Goal: Navigation & Orientation: Find specific page/section

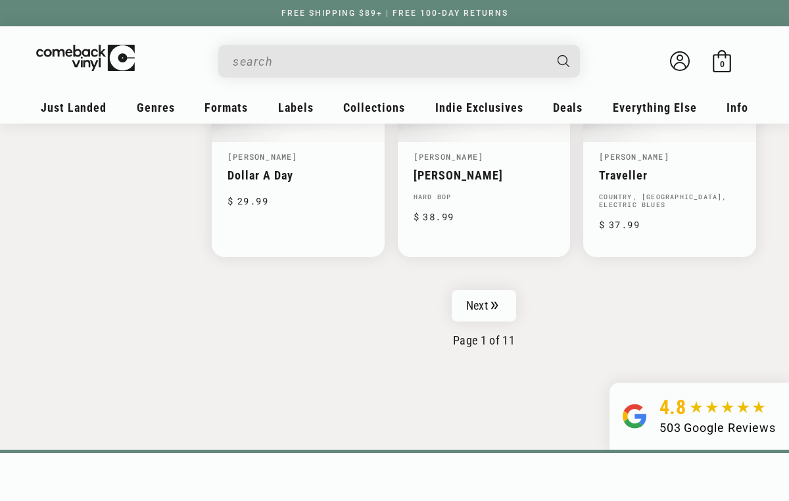
scroll to position [2157, 0]
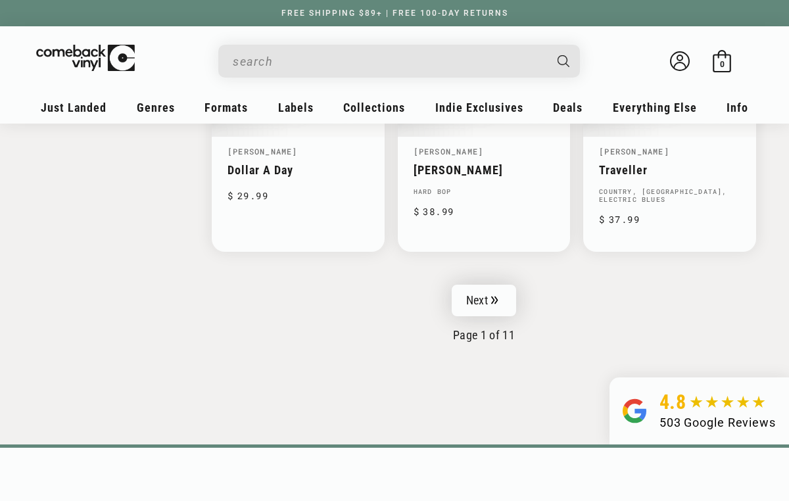
click at [490, 288] on link "Next" at bounding box center [484, 301] width 64 height 32
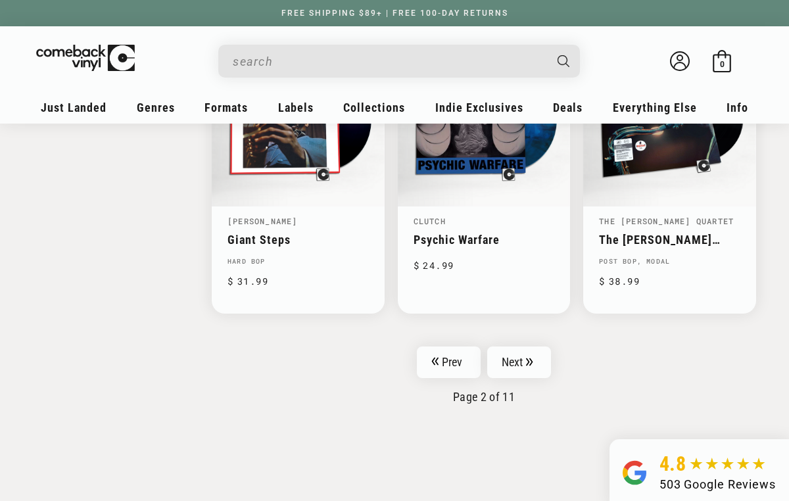
scroll to position [2104, 0]
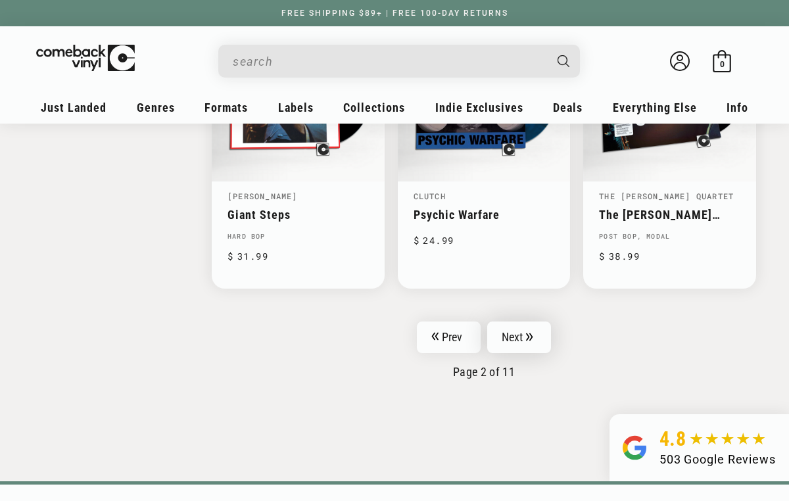
click at [514, 329] on link "Next" at bounding box center [519, 338] width 64 height 32
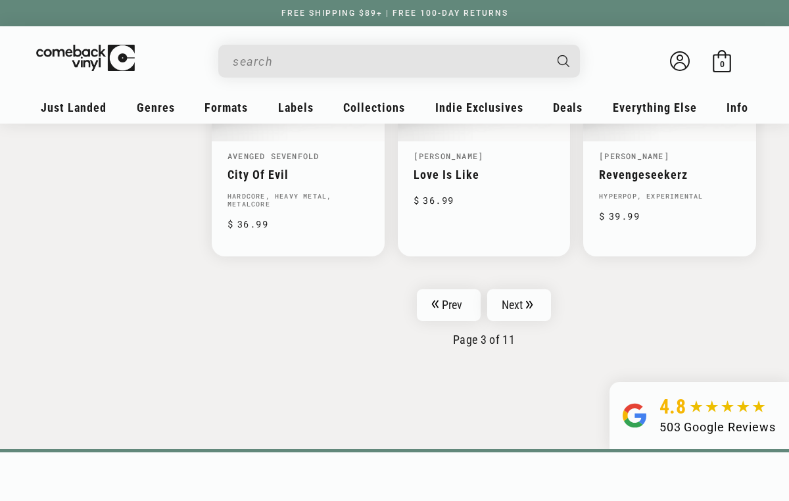
scroll to position [2210, 0]
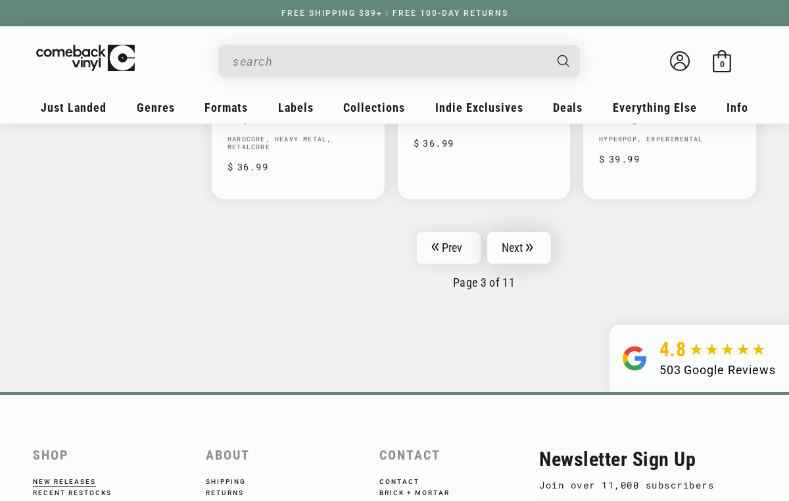
click at [523, 240] on link "Next" at bounding box center [519, 248] width 64 height 32
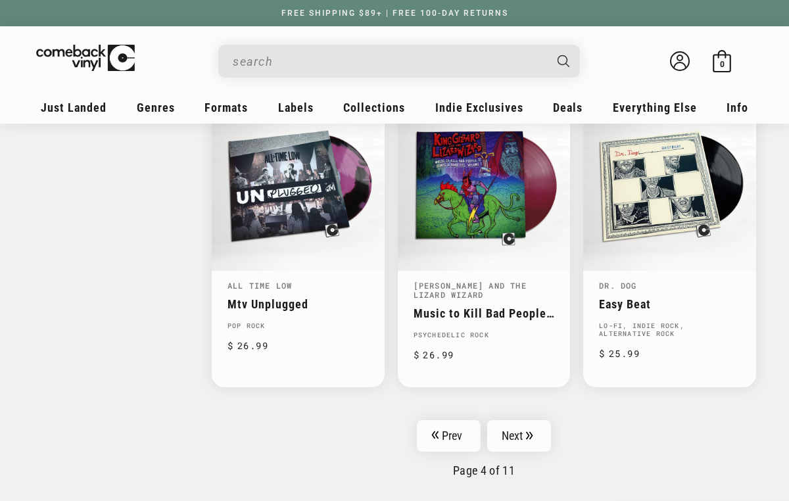
scroll to position [2025, 0]
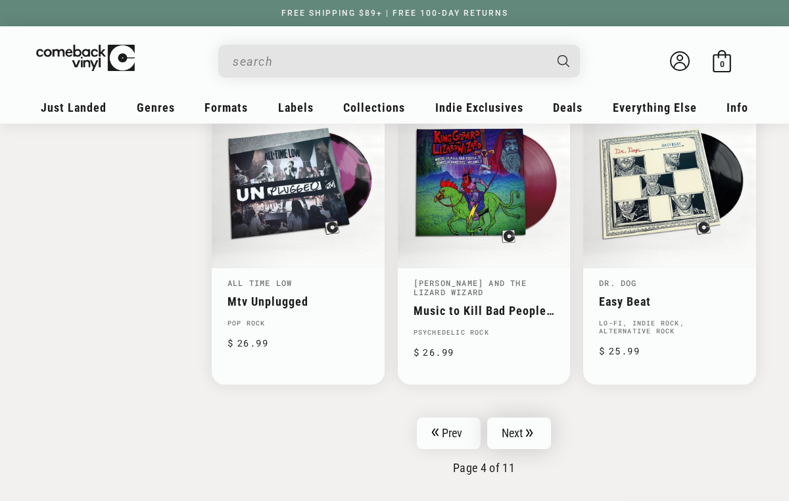
click at [519, 422] on link "Next" at bounding box center [519, 434] width 64 height 32
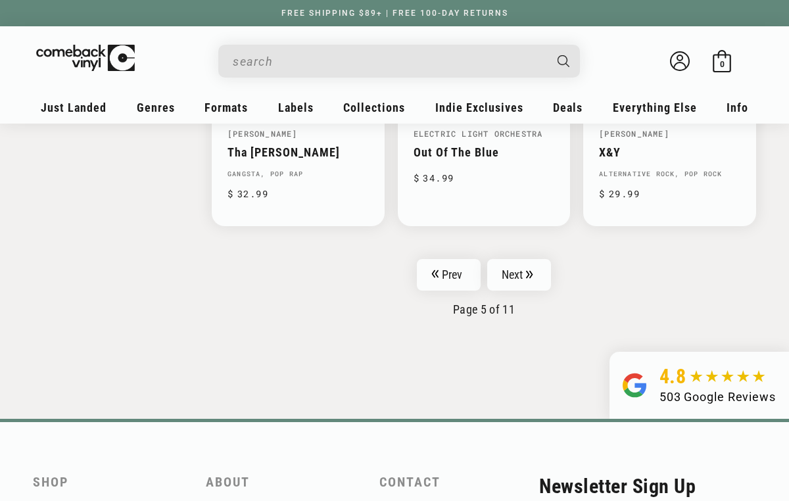
scroll to position [2183, 0]
click at [522, 266] on link "Next" at bounding box center [519, 274] width 64 height 32
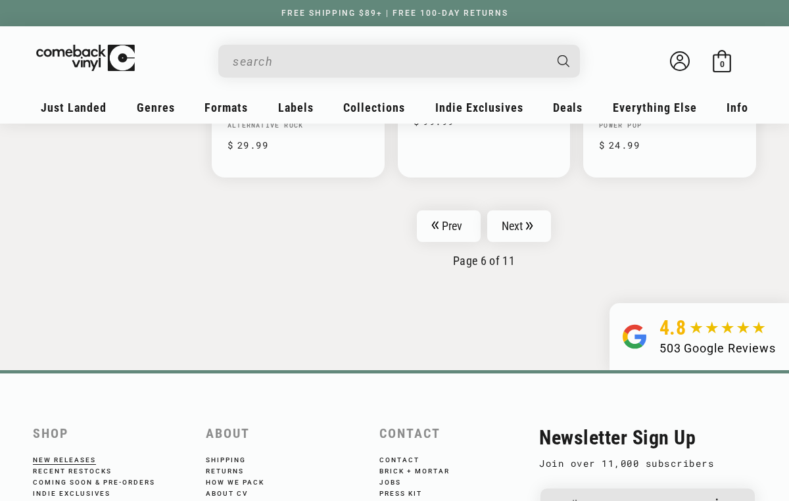
scroll to position [2236, 0]
